Goal: Task Accomplishment & Management: Manage account settings

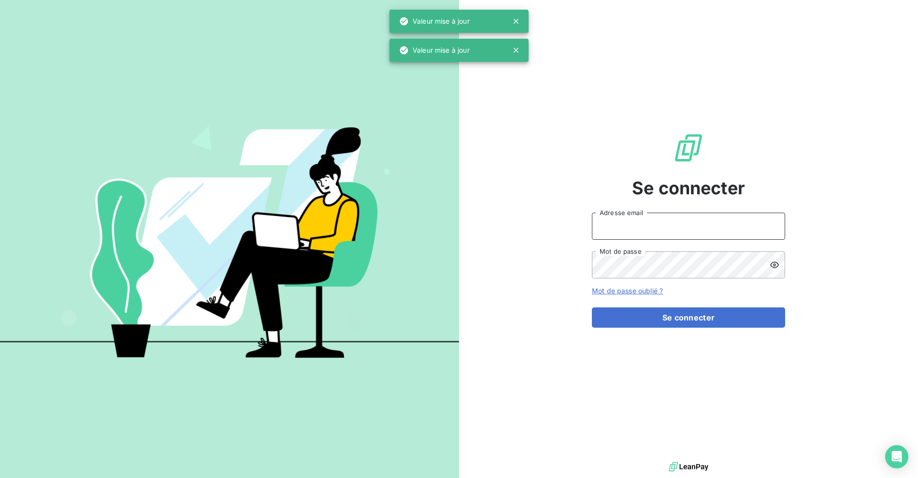
drag, startPoint x: 627, startPoint y: 220, endPoint x: 615, endPoint y: 211, distance: 15.2
click at [627, 220] on input "Adresse email" at bounding box center [688, 226] width 193 height 27
type input "[EMAIL_ADDRESS][DOMAIN_NAME]"
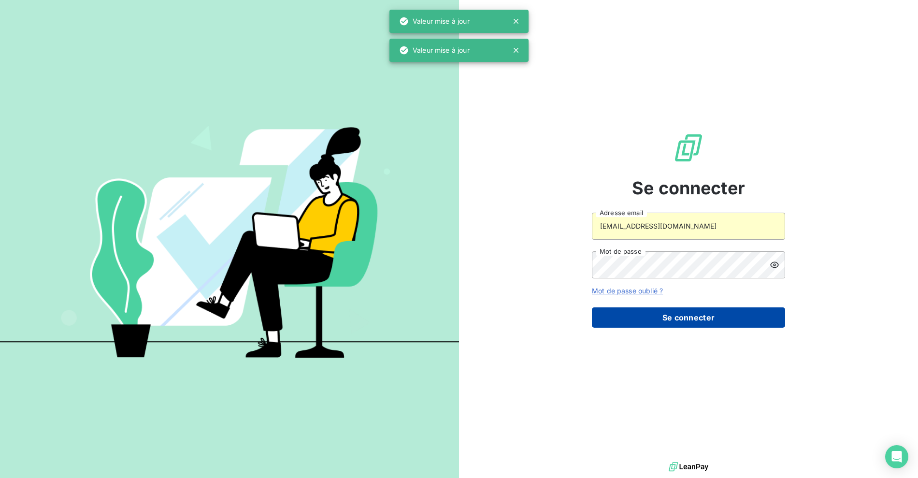
click at [670, 320] on button "Se connecter" at bounding box center [688, 317] width 193 height 20
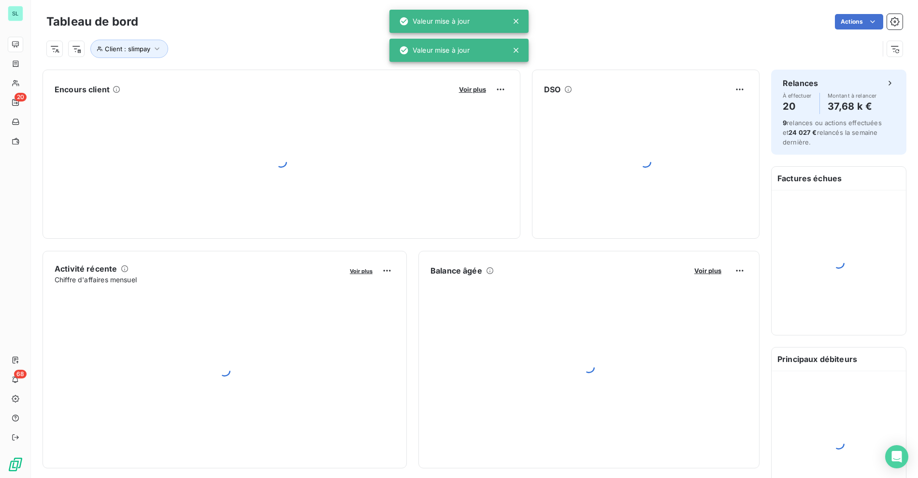
click at [522, 16] on div at bounding box center [518, 21] width 14 height 10
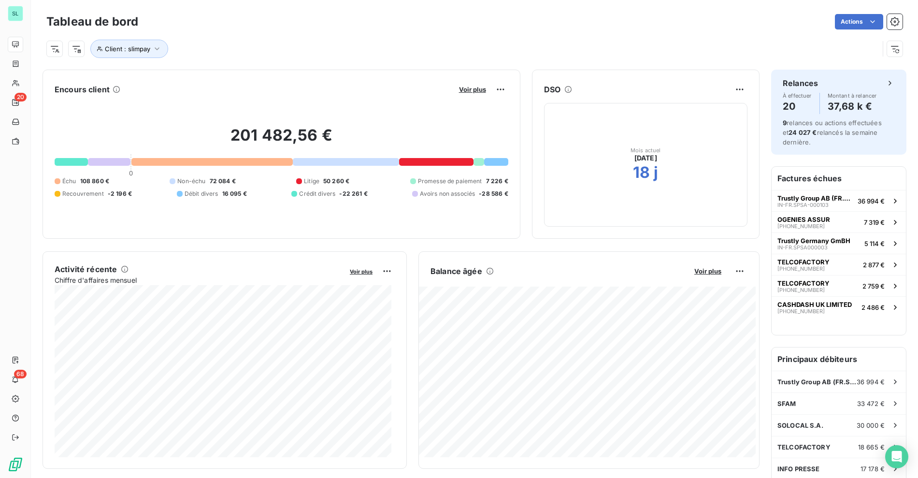
click at [424, 49] on div "Client : slimpay" at bounding box center [462, 49] width 833 height 18
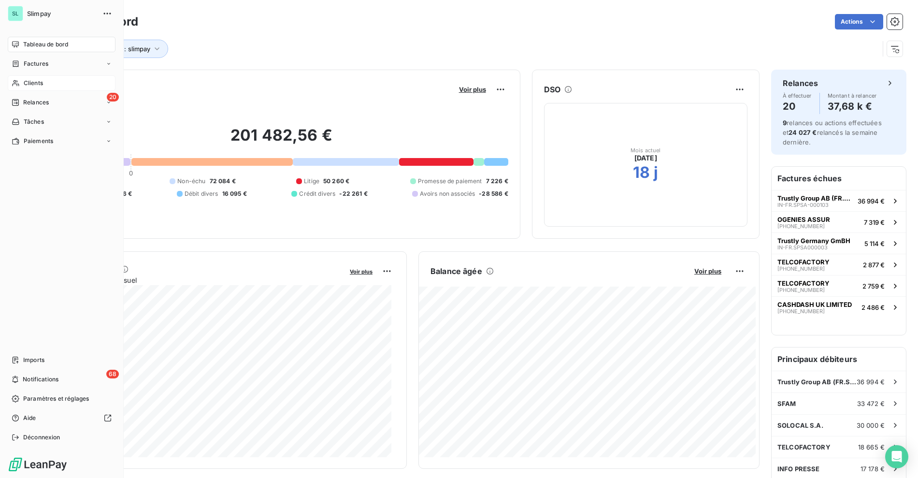
click at [18, 80] on icon at bounding box center [16, 83] width 8 height 8
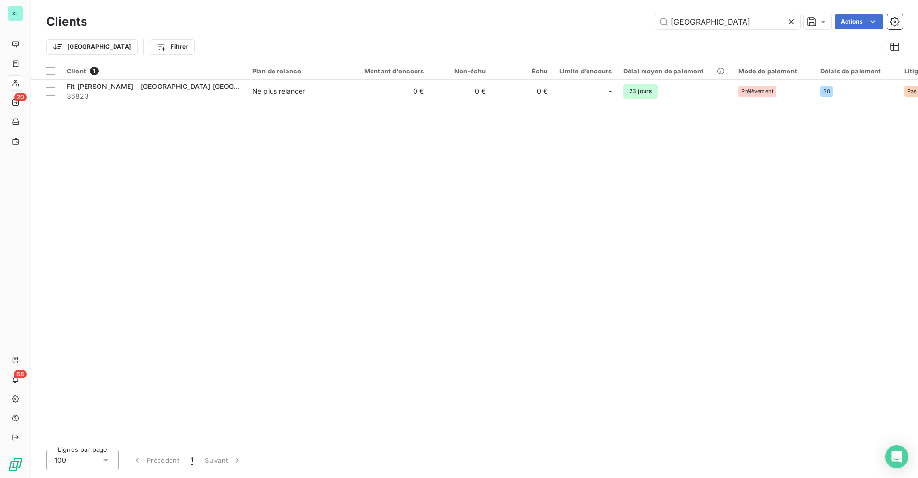
drag, startPoint x: 588, startPoint y: 26, endPoint x: 568, endPoint y: 25, distance: 19.4
click at [568, 25] on div "[PERSON_NAME] Actions" at bounding box center [501, 21] width 804 height 15
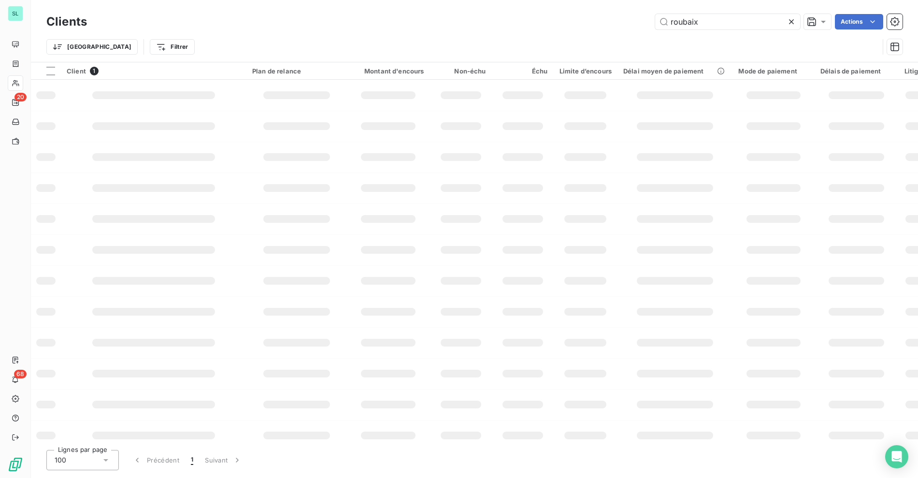
type input "roubaix"
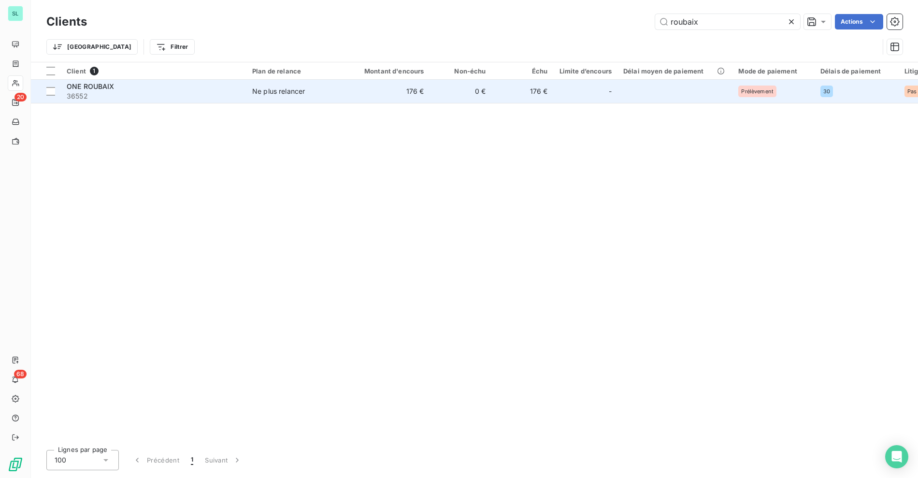
click at [311, 88] on span "Ne plus relancer" at bounding box center [296, 92] width 89 height 10
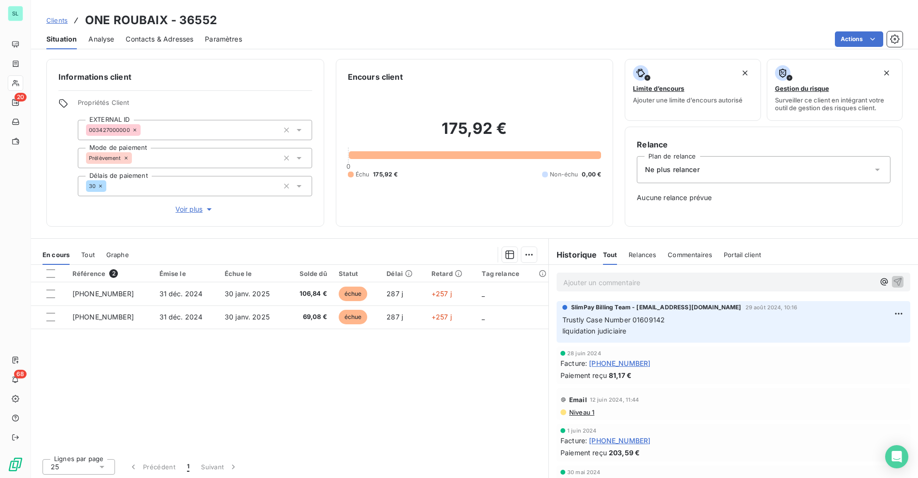
click at [364, 329] on div "Référence 2 Émise le Échue le Solde dû Statut Délai Retard Tag relance [PHONE_N…" at bounding box center [290, 358] width 518 height 186
click at [454, 355] on div "Référence 2 Émise le Échue le Solde dû Statut Délai Retard Tag relance [PHONE_N…" at bounding box center [290, 358] width 518 height 186
click at [334, 403] on div "Référence 2 Émise le Échue le Solde dû Statut Délai Retard Tag relance [PHONE_N…" at bounding box center [290, 358] width 518 height 186
click at [447, 21] on div "Clients ONE ROUBAIX - 36552" at bounding box center [474, 20] width 887 height 17
click at [531, 31] on div "Actions" at bounding box center [578, 38] width 649 height 15
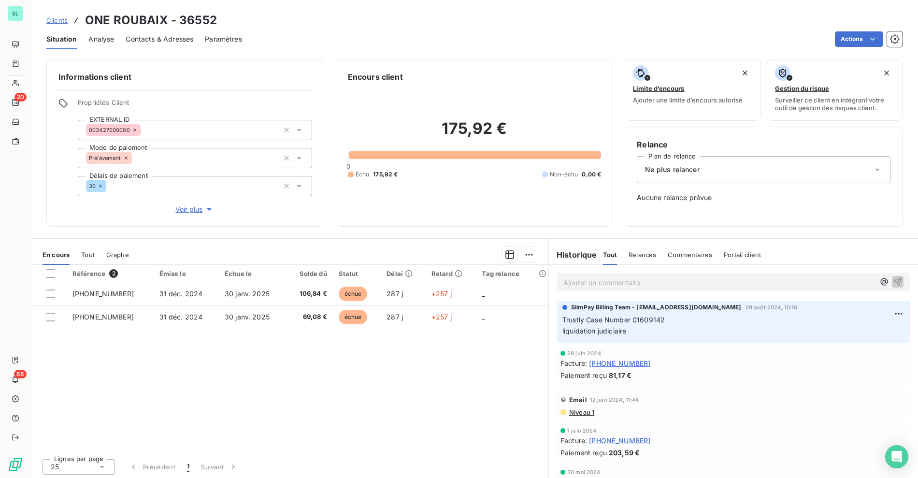
click at [643, 280] on p "Ajouter un commentaire ﻿" at bounding box center [719, 282] width 311 height 12
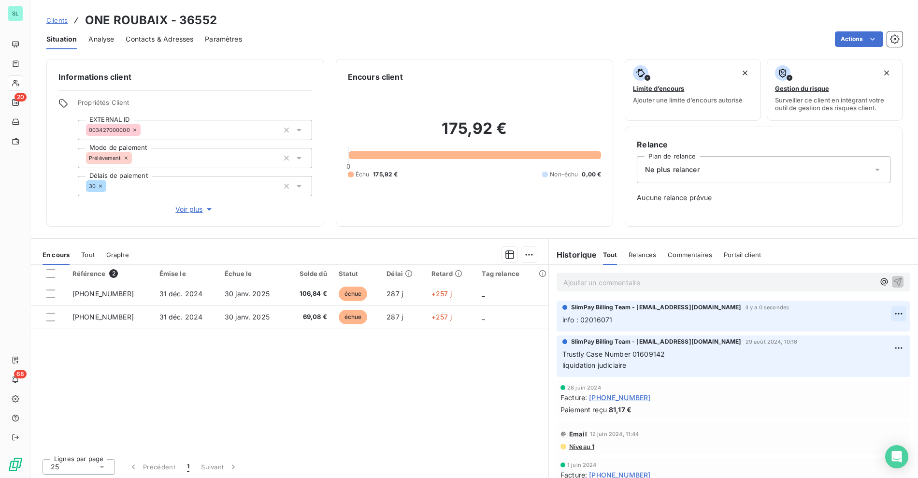
click at [880, 313] on html "SL 20 68 Clients ONE ROUBAIX - 36552 Situation Analyse Contacts & Adresses Para…" at bounding box center [459, 239] width 918 height 478
click at [858, 344] on div "Supprimer" at bounding box center [859, 351] width 54 height 15
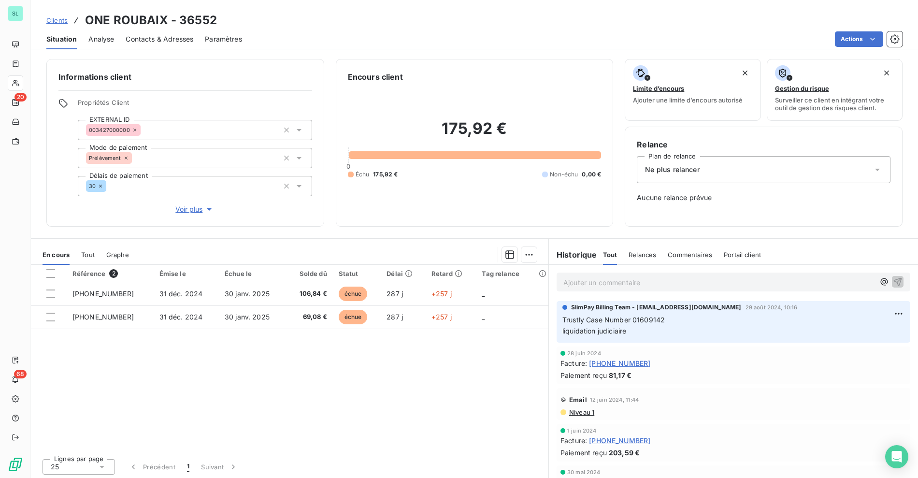
click at [732, 293] on div "Ajouter un commentaire ﻿" at bounding box center [733, 282] width 369 height 34
click at [721, 281] on p "Ajouter un commentaire ﻿" at bounding box center [719, 282] width 311 height 12
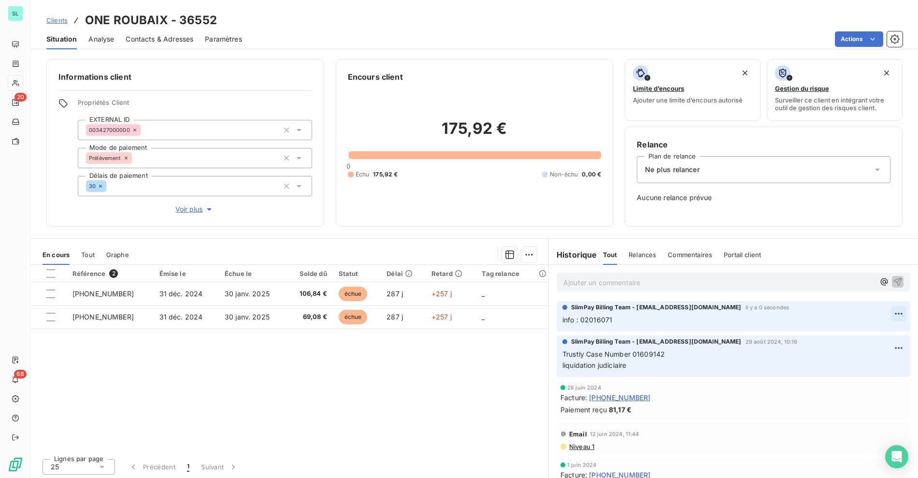
click at [878, 310] on html "SL 20 68 Clients ONE ROUBAIX - 36552 Situation Analyse Contacts & Adresses Para…" at bounding box center [459, 239] width 918 height 478
click at [852, 350] on div "Supprimer" at bounding box center [859, 351] width 54 height 15
click at [610, 287] on p "Ajouter un commentaire ﻿" at bounding box center [719, 282] width 311 height 12
click at [880, 309] on html "SL 20 68 Clients ONE ROUBAIX - 36552 Situation Analyse Contacts & Adresses Para…" at bounding box center [459, 239] width 918 height 478
click at [849, 333] on div "Editer" at bounding box center [859, 334] width 54 height 15
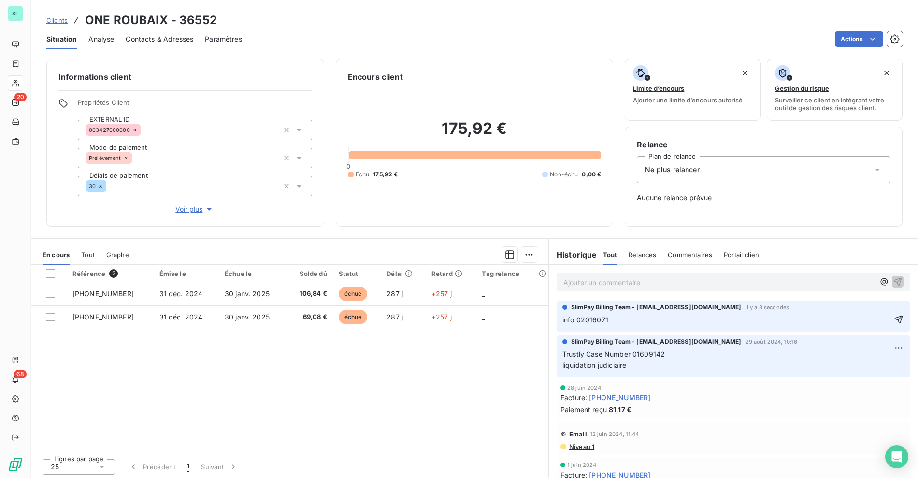
click at [602, 283] on p "Ajouter un commentaire ﻿" at bounding box center [719, 282] width 311 height 12
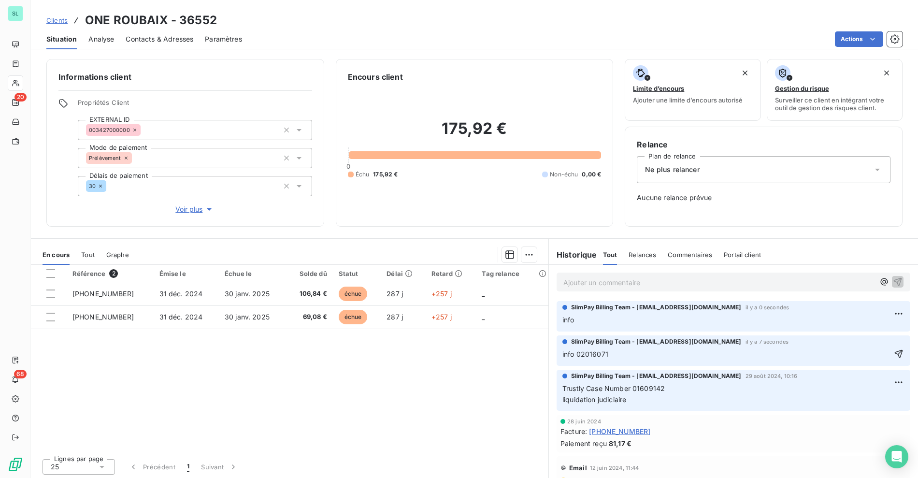
click at [630, 281] on p "Ajouter un commentaire ﻿" at bounding box center [719, 282] width 311 height 12
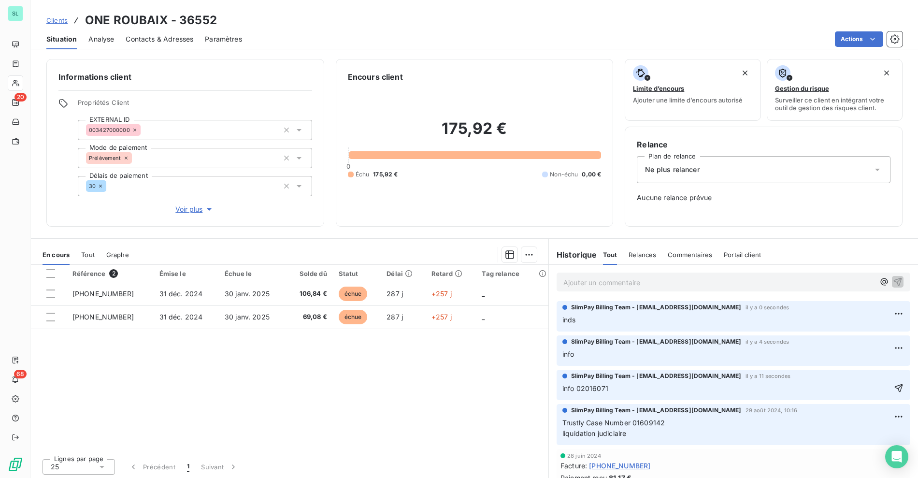
click at [629, 278] on p "Ajouter un commentaire ﻿" at bounding box center [719, 282] width 311 height 12
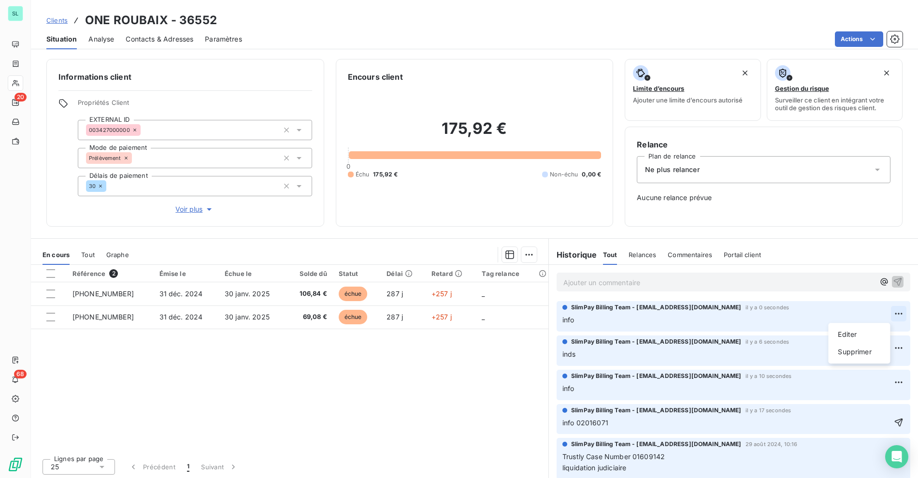
click at [888, 313] on html "SL 20 68 Clients ONE ROUBAIX - 36552 Situation Analyse Contacts & Adresses Para…" at bounding box center [459, 239] width 918 height 478
click at [851, 353] on div "Supprimer" at bounding box center [859, 351] width 54 height 15
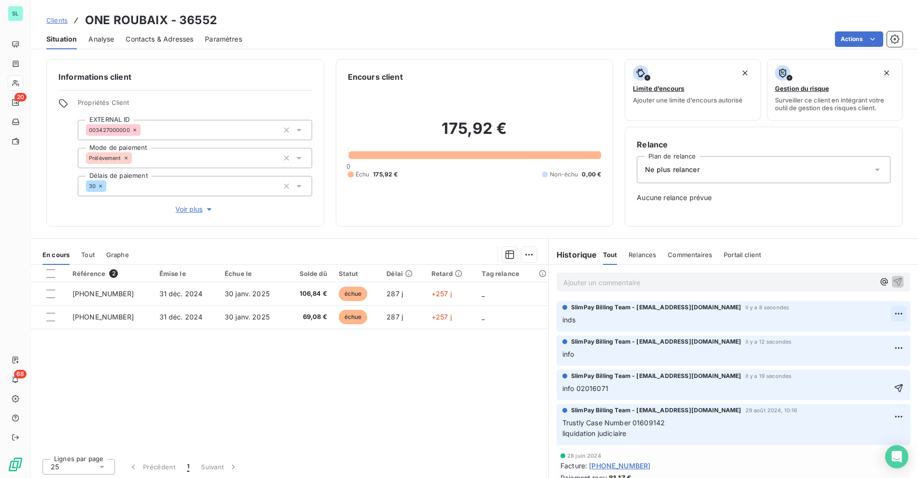
click at [882, 311] on html "SL 20 68 Clients ONE ROUBAIX - 36552 Situation Analyse Contacts & Adresses Para…" at bounding box center [459, 239] width 918 height 478
click at [855, 352] on div "Supprimer" at bounding box center [859, 351] width 54 height 15
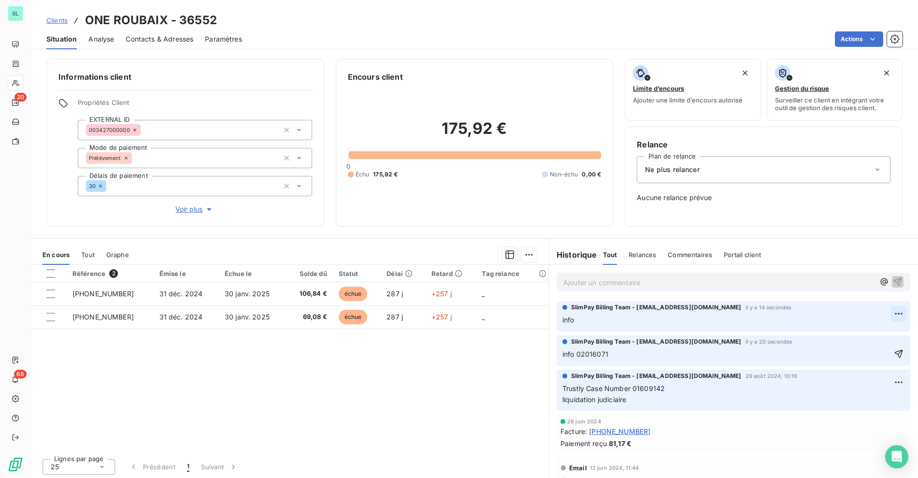
click at [886, 311] on html "SL 20 68 Clients ONE ROUBAIX - 36552 Situation Analyse Contacts & Adresses Para…" at bounding box center [459, 239] width 918 height 478
click at [853, 350] on div "Supprimer" at bounding box center [859, 351] width 54 height 15
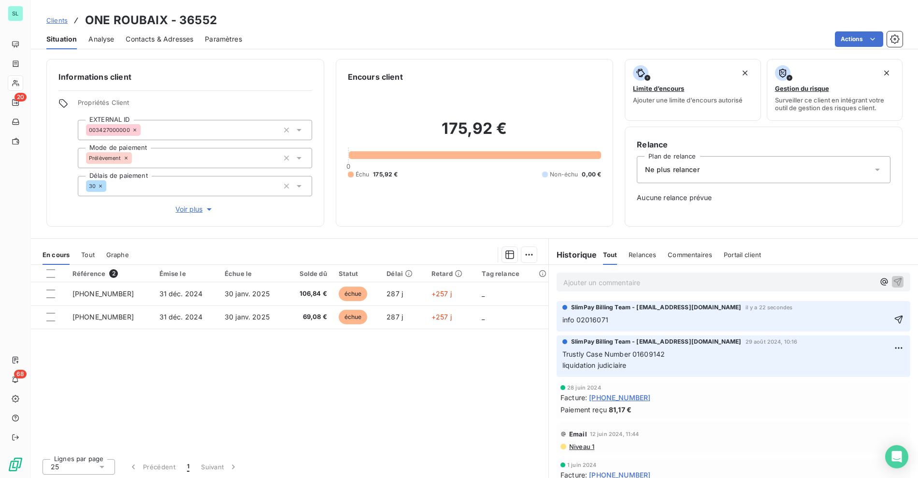
drag, startPoint x: 861, startPoint y: 303, endPoint x: 868, endPoint y: 306, distance: 8.0
click at [861, 303] on div "SlimPay Billing Team - [EMAIL_ADDRESS][DOMAIN_NAME] il y a 22 secondes" at bounding box center [734, 307] width 342 height 9
click at [796, 411] on div "Paiement reçu 81,17 €" at bounding box center [734, 410] width 346 height 10
click at [852, 305] on div "SlimPay Billing Team - [EMAIL_ADDRESS][DOMAIN_NAME] il y a 22 secondes" at bounding box center [734, 307] width 342 height 9
click at [775, 315] on p "info 02016071" at bounding box center [727, 320] width 329 height 11
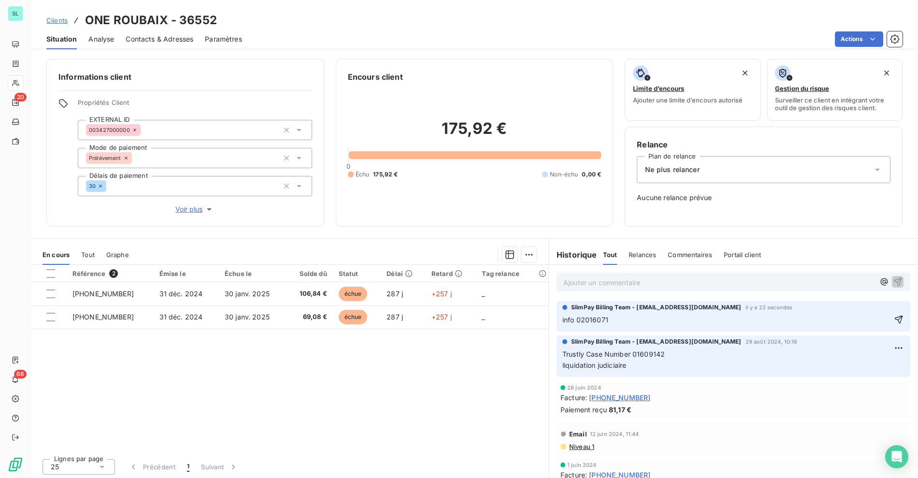
click at [895, 317] on div "SlimPay Billing Team - [EMAIL_ADDRESS][DOMAIN_NAME] il y a 22 secondes info 020…" at bounding box center [733, 316] width 369 height 34
click at [895, 318] on icon "button" at bounding box center [899, 320] width 8 height 8
click at [887, 312] on html "SL 20 68 Clients ONE ROUBAIX - 36552 Situation Analyse Contacts & Adresses Para…" at bounding box center [459, 239] width 918 height 478
click at [853, 352] on div "Supprimer" at bounding box center [859, 351] width 54 height 15
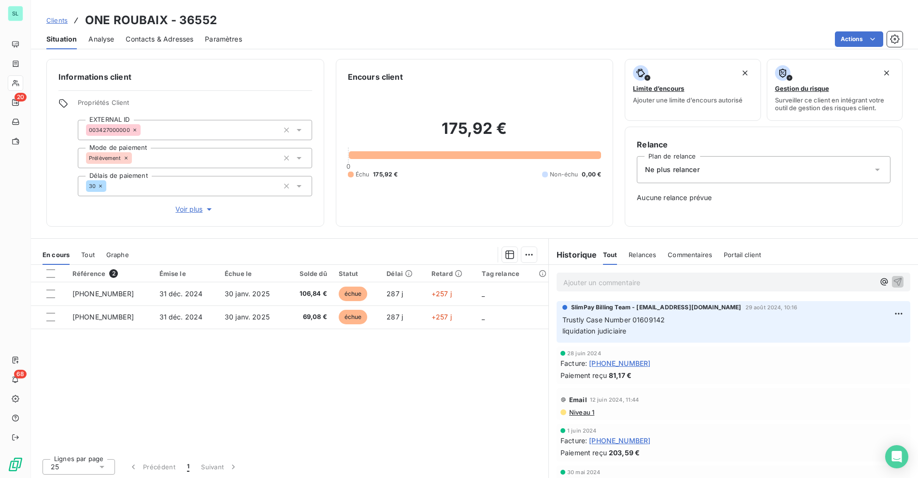
click at [631, 277] on p "Ajouter un commentaire ﻿" at bounding box center [719, 282] width 311 height 12
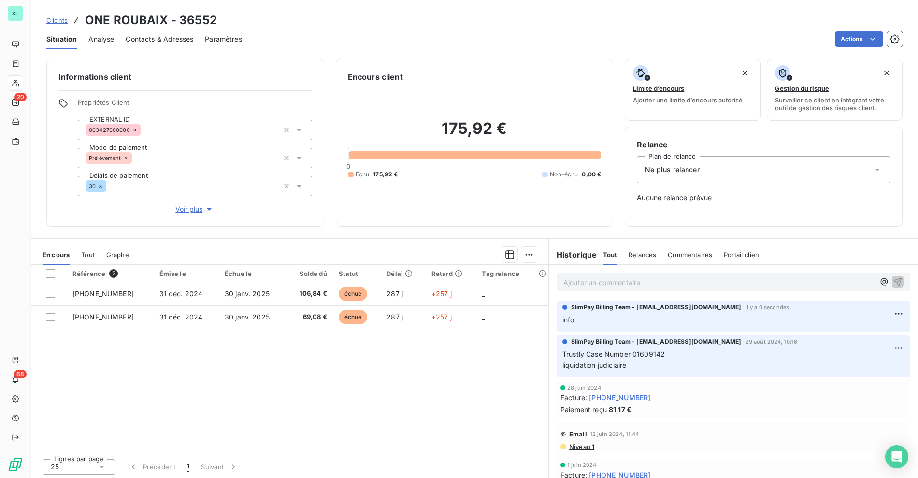
click at [624, 279] on p "Ajouter un commentaire ﻿" at bounding box center [719, 282] width 311 height 12
drag, startPoint x: 612, startPoint y: 362, endPoint x: 555, endPoint y: 353, distance: 57.6
click at [557, 353] on div "SlimPay Billing Team - [EMAIL_ADDRESS][DOMAIN_NAME] [DATE] 10:16 Trustly Case N…" at bounding box center [734, 355] width 354 height 42
copy p "Trustly Case Number 01609142 liquidation judiciaire"
drag, startPoint x: 590, startPoint y: 279, endPoint x: 517, endPoint y: 277, distance: 73.5
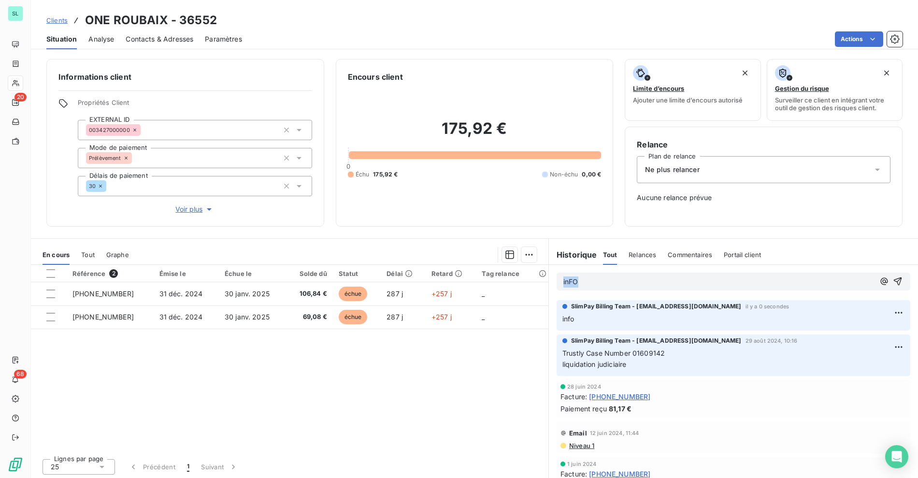
click at [517, 277] on div "En cours Tout Graphe Référence 2 Émise le Échue le Solde dû Statut Délai Retard…" at bounding box center [474, 359] width 887 height 242
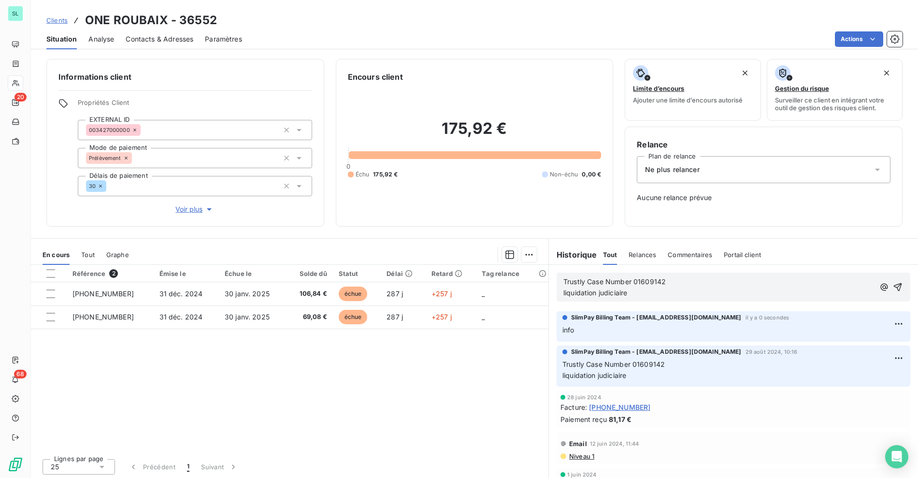
click at [686, 283] on p "Trustly Case Number 01609142" at bounding box center [719, 281] width 311 height 11
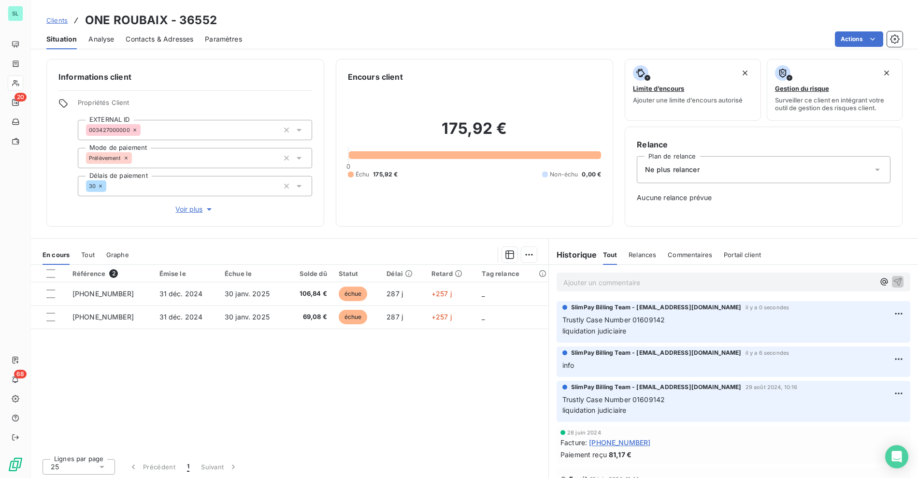
click at [686, 283] on p "Ajouter un commentaire ﻿" at bounding box center [719, 282] width 311 height 12
drag, startPoint x: 686, startPoint y: 283, endPoint x: 698, endPoint y: 275, distance: 15.3
click at [706, 284] on p "Ajouter un commentaire ﻿" at bounding box center [719, 282] width 311 height 12
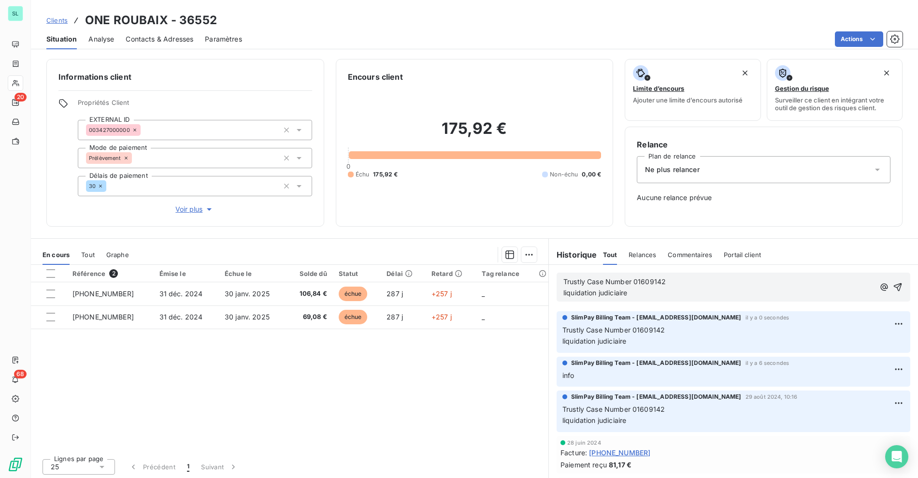
click at [568, 293] on span "liquidation judiciaire" at bounding box center [596, 293] width 64 height 8
drag, startPoint x: 557, startPoint y: 292, endPoint x: 598, endPoint y: 292, distance: 41.1
click at [558, 292] on div "Trustly Case Number 01609142 liquidation judiciaire" at bounding box center [734, 287] width 354 height 29
click at [598, 292] on span "liquidation judiciaire" at bounding box center [596, 293] width 64 height 8
click at [596, 292] on span "liquidation judiciaire" at bounding box center [596, 293] width 64 height 8
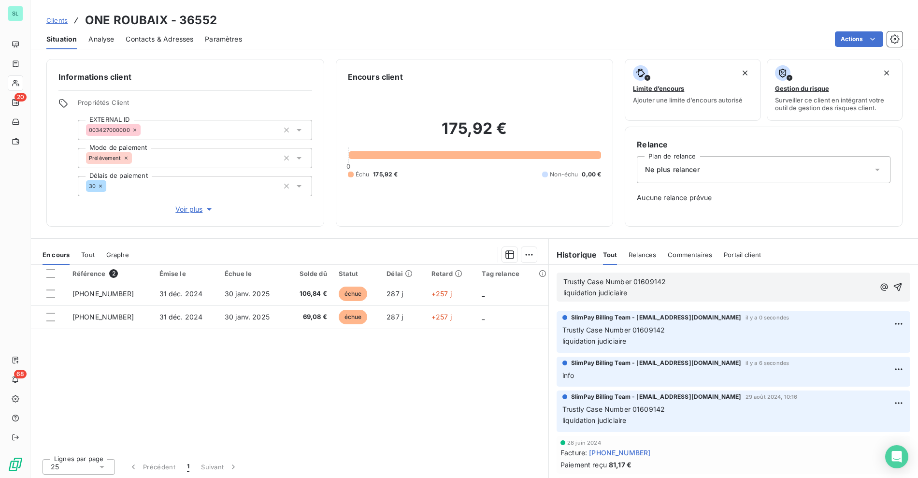
click at [593, 292] on span "liquidation judiciaire" at bounding box center [596, 293] width 64 height 8
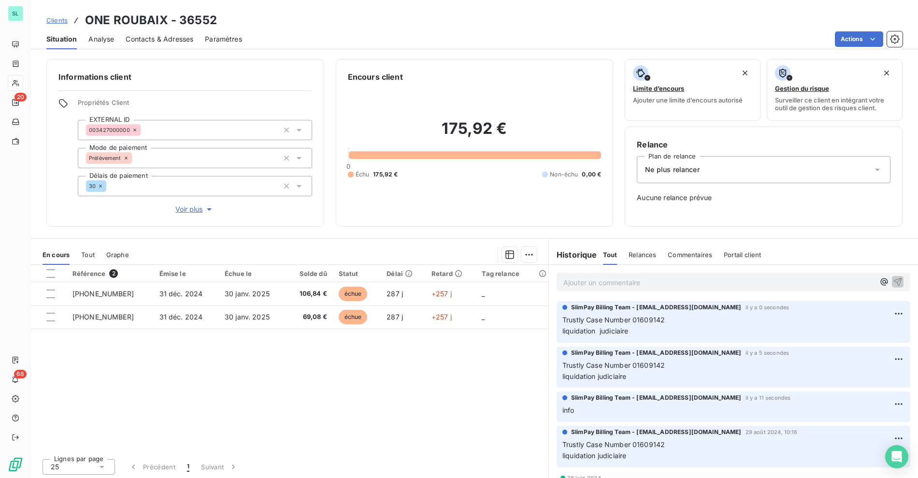
click at [606, 293] on div "Ajouter un commentaire ﻿" at bounding box center [733, 282] width 369 height 34
click at [625, 276] on div "Ajouter un commentaire ﻿" at bounding box center [719, 282] width 311 height 13
click at [883, 313] on html "SL 20 68 Clients ONE ROUBAIX - 36552 Situation Analyse Contacts & Adresses Para…" at bounding box center [459, 239] width 918 height 478
click at [847, 355] on div "Supprimer" at bounding box center [859, 351] width 54 height 15
click at [887, 312] on html "SL 20 68 Clients ONE ROUBAIX - 36552 Situation Analyse Contacts & Adresses Para…" at bounding box center [459, 239] width 918 height 478
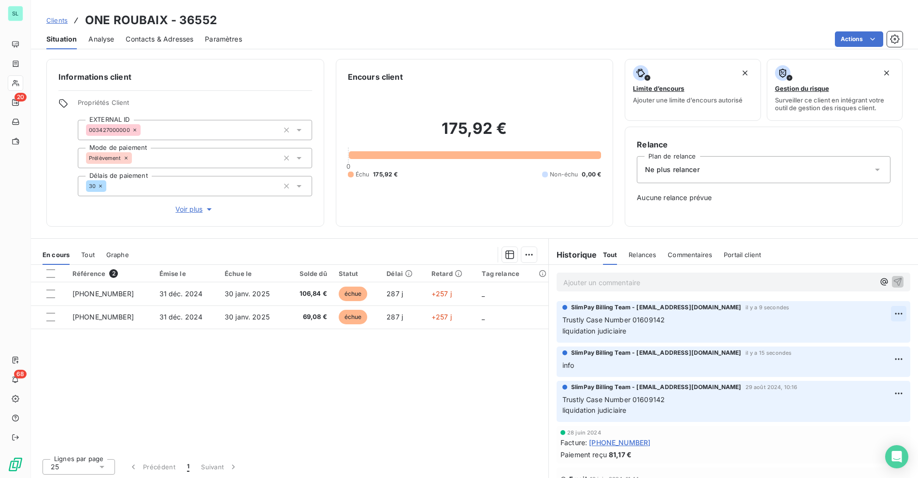
click at [886, 309] on html "SL 20 68 Clients ONE ROUBAIX - 36552 Situation Analyse Contacts & Adresses Para…" at bounding box center [459, 239] width 918 height 478
click at [852, 343] on div "Editer Supprimer" at bounding box center [860, 343] width 62 height 41
click at [861, 351] on div "Supprimer" at bounding box center [859, 351] width 54 height 15
click at [884, 316] on html "SL 20 68 Clients ONE ROUBAIX - 36552 Situation Analyse Contacts & Adresses Para…" at bounding box center [459, 239] width 918 height 478
click at [860, 349] on div "Supprimer" at bounding box center [859, 351] width 54 height 15
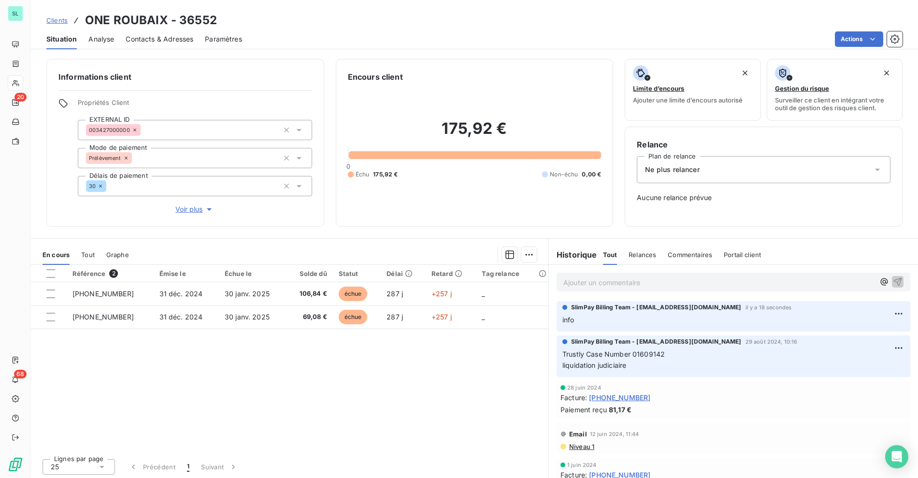
click at [638, 282] on p "Ajouter un commentaire ﻿" at bounding box center [719, 282] width 311 height 12
click at [882, 316] on html "SL 20 68 Clients ONE ROUBAIX - 36552 Situation Analyse Contacts & Adresses Para…" at bounding box center [459, 239] width 918 height 478
click at [846, 347] on div "Supprimer" at bounding box center [859, 351] width 54 height 15
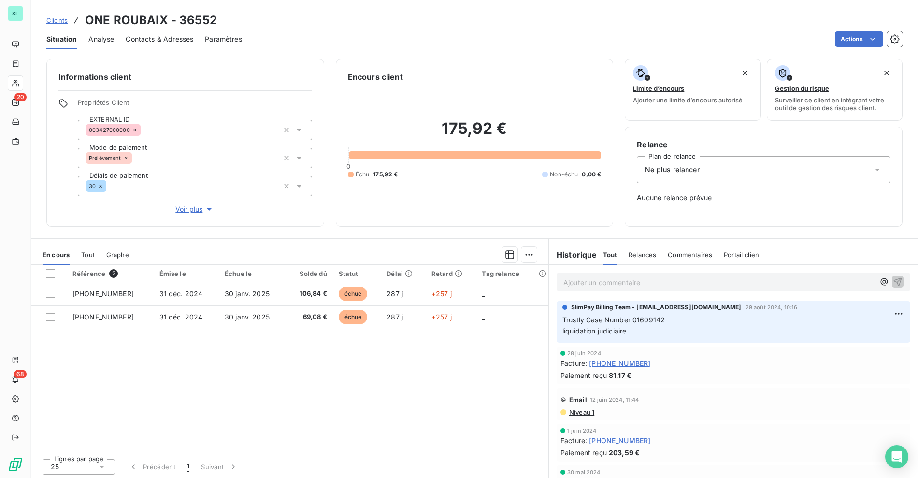
click at [591, 292] on div "Ajouter un commentaire ﻿" at bounding box center [733, 282] width 369 height 34
click at [593, 282] on p "Ajouter un commentaire ﻿" at bounding box center [719, 282] width 311 height 12
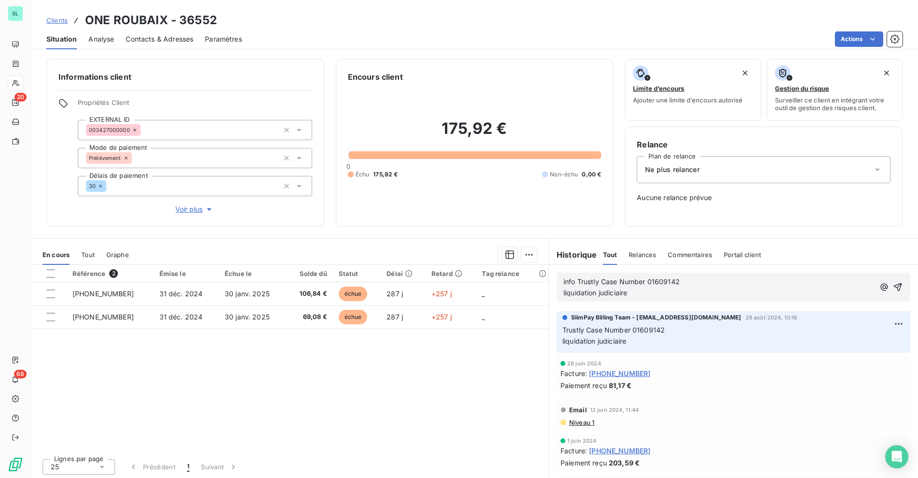
click at [574, 286] on p "info Trustly Case Number 01609142" at bounding box center [719, 281] width 311 height 11
click at [646, 291] on p "liquidation judiciaire" at bounding box center [719, 293] width 311 height 11
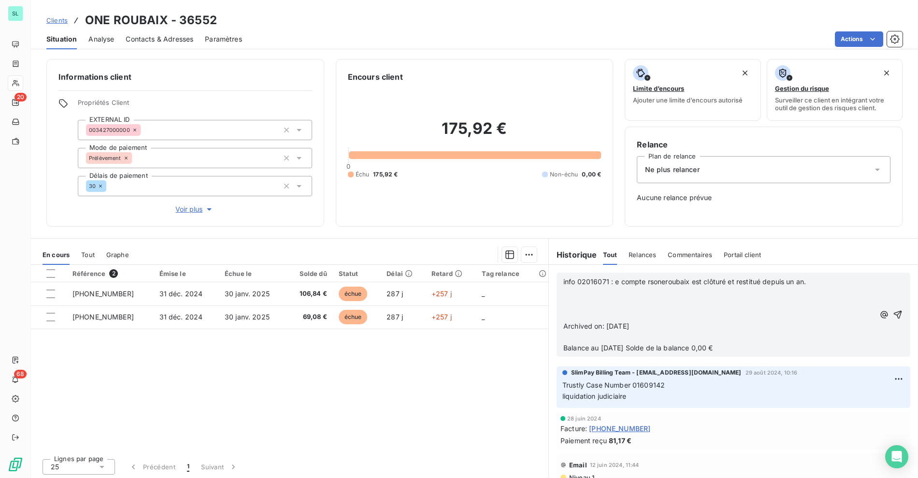
click at [606, 305] on p at bounding box center [719, 304] width 311 height 11
click at [572, 308] on p "﻿" at bounding box center [719, 304] width 311 height 11
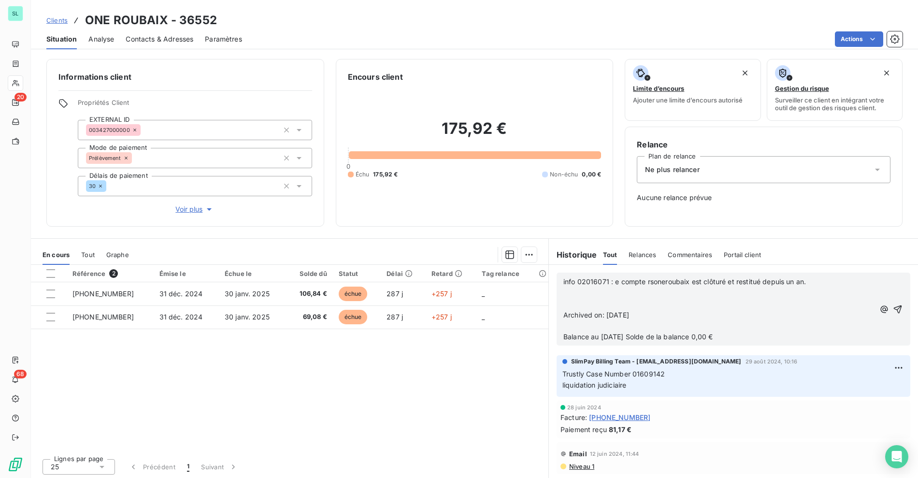
click at [566, 304] on p "﻿" at bounding box center [719, 304] width 311 height 11
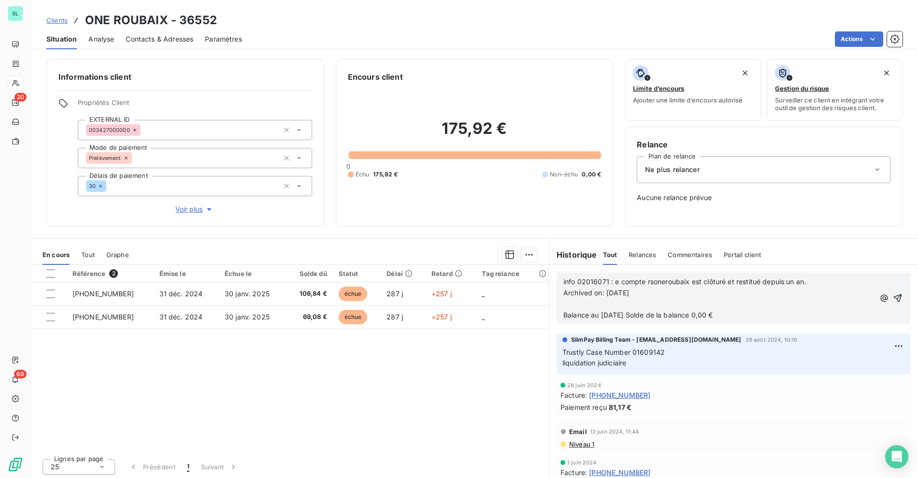
click at [567, 305] on p "﻿" at bounding box center [719, 304] width 311 height 11
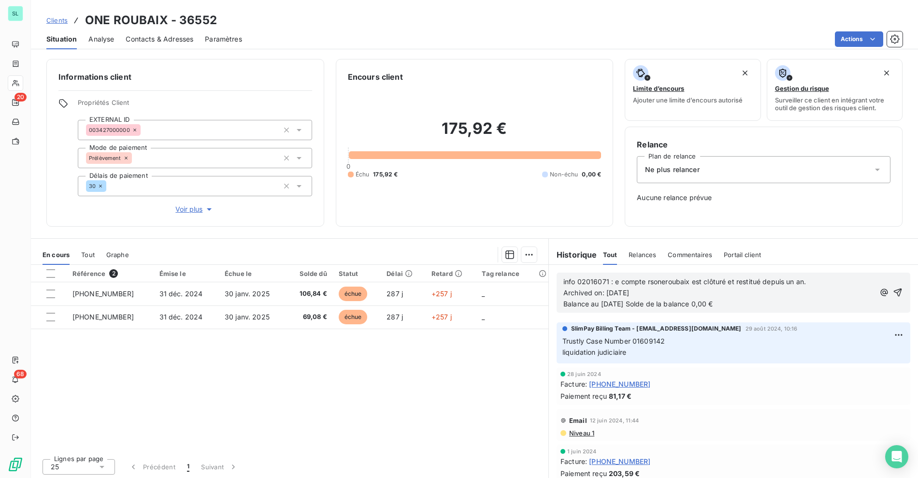
click at [610, 282] on span "info 02016071 : e compte rsoneroubaix est clôturé et restitué depuis un an." at bounding box center [685, 281] width 243 height 8
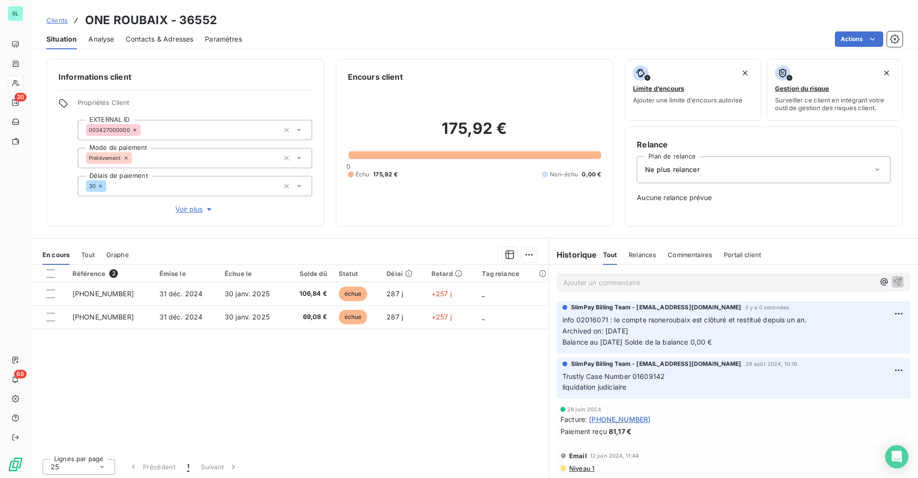
drag, startPoint x: 196, startPoint y: 206, endPoint x: 199, endPoint y: 200, distance: 7.2
click at [196, 207] on span "Voir plus" at bounding box center [194, 209] width 39 height 10
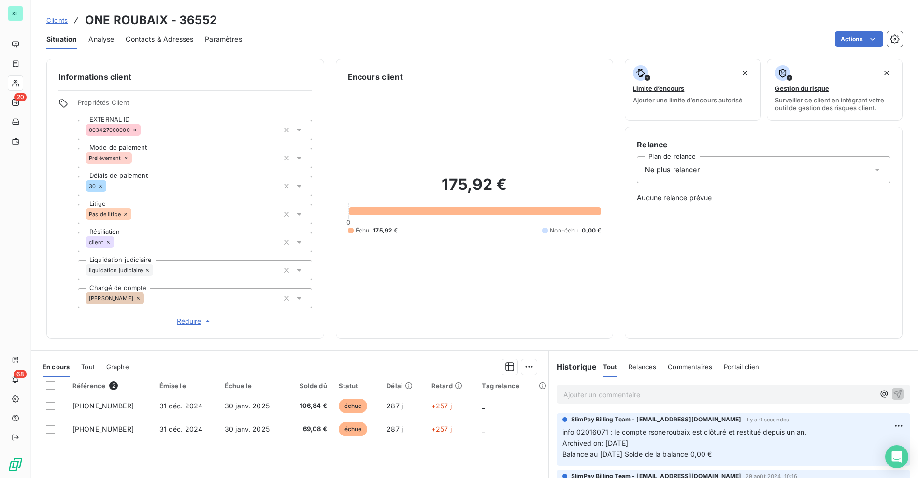
click at [107, 241] on icon at bounding box center [108, 242] width 3 height 3
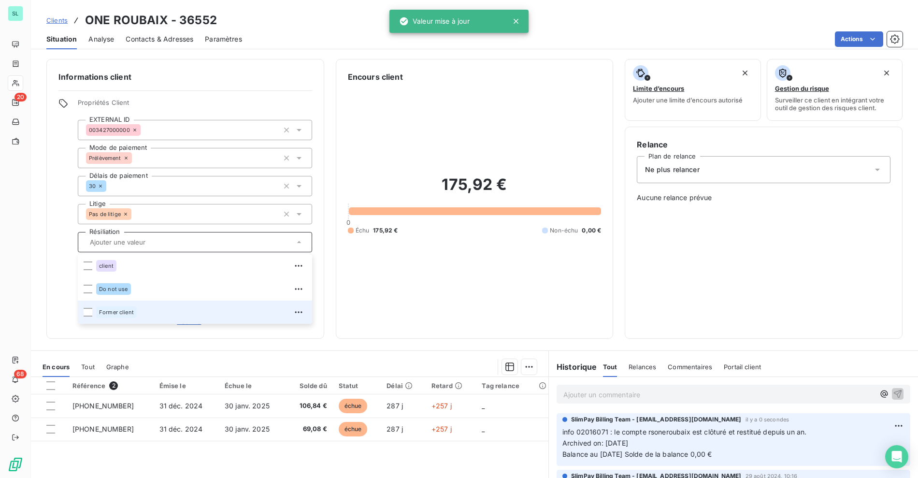
click at [111, 313] on span "Former client" at bounding box center [116, 312] width 35 height 6
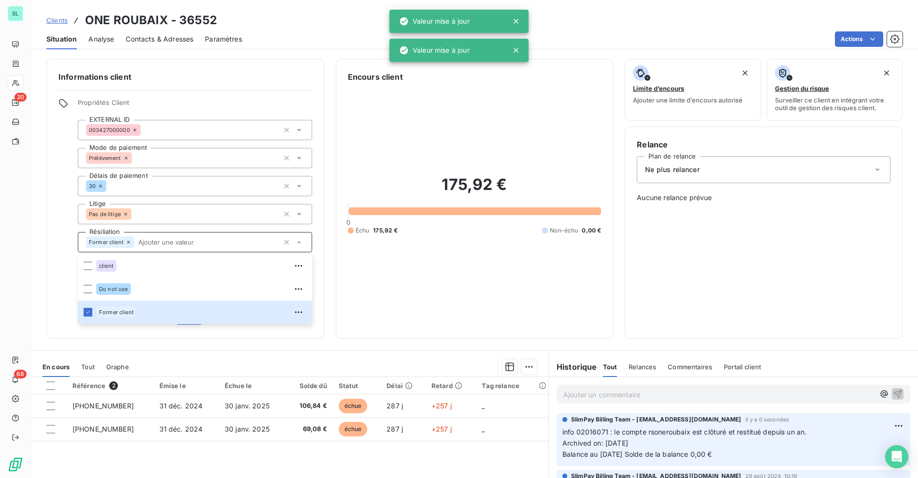
click at [308, 36] on div "Actions" at bounding box center [578, 38] width 649 height 15
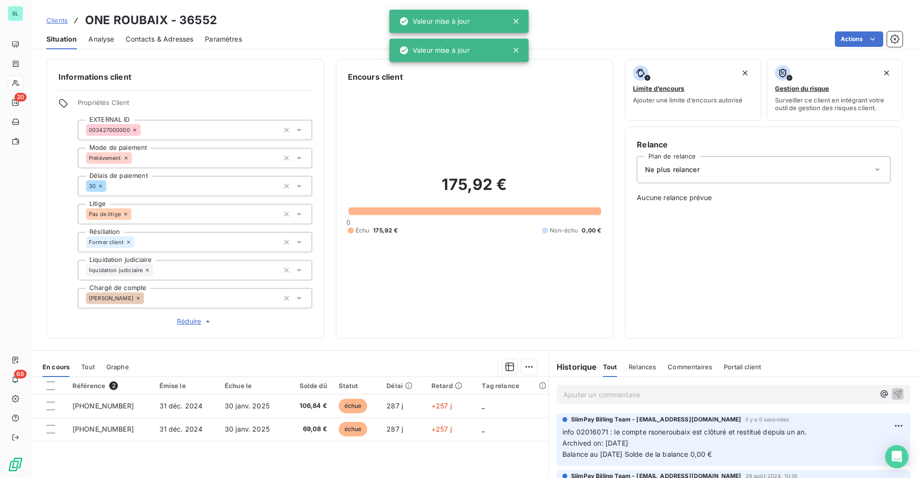
click at [607, 30] on div "Situation Analyse Contacts & Adresses Paramètres Actions" at bounding box center [474, 39] width 887 height 20
click at [57, 17] on span "Clients" at bounding box center [56, 20] width 21 height 8
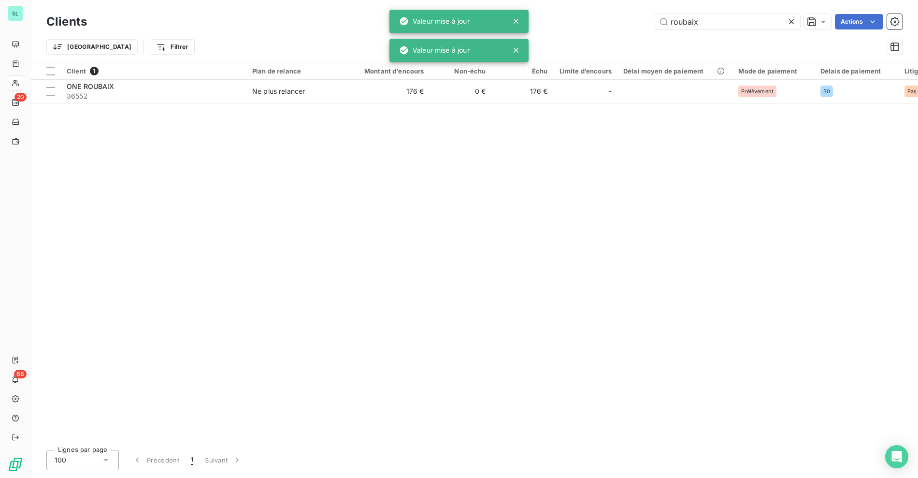
click at [611, 21] on div "roubaix Actions" at bounding box center [501, 21] width 804 height 15
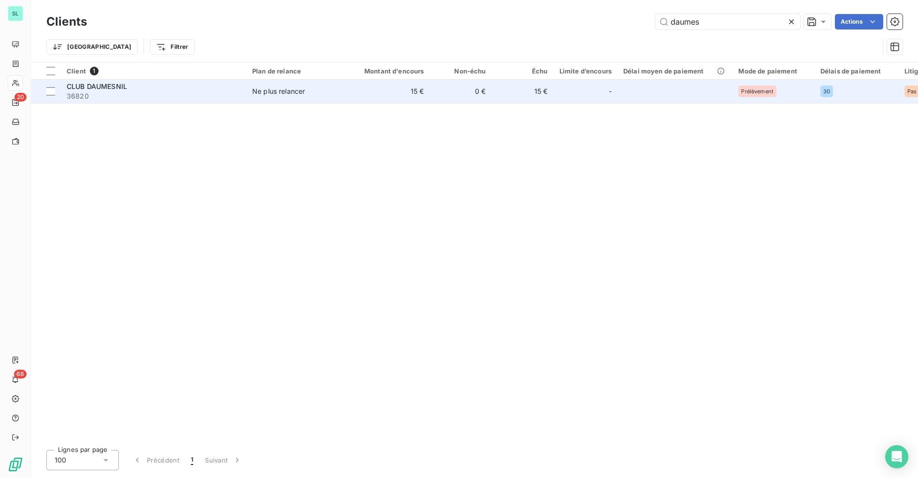
type input "daumes"
click at [145, 91] on span "36820" at bounding box center [154, 96] width 174 height 10
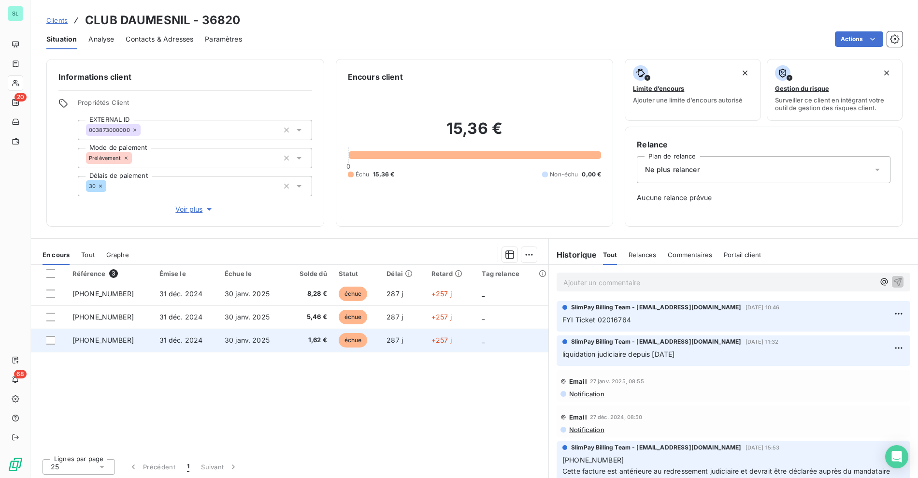
scroll to position [1, 0]
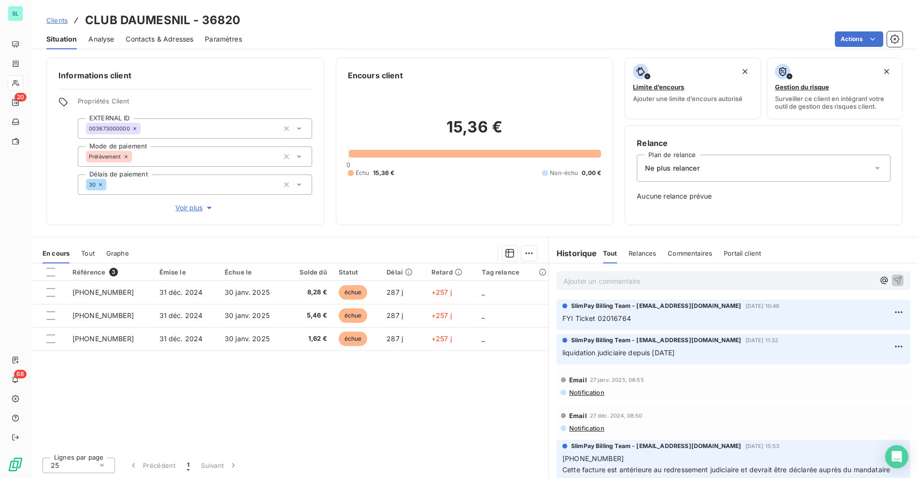
click at [483, 44] on div "Actions" at bounding box center [578, 38] width 649 height 15
click at [494, 25] on div "Clients CLUB DAUMESNIL - 36820" at bounding box center [474, 20] width 887 height 17
click at [523, 48] on div "Situation Analyse Contacts & Adresses Paramètres Actions" at bounding box center [474, 39] width 887 height 20
